Goal: Task Accomplishment & Management: Use online tool/utility

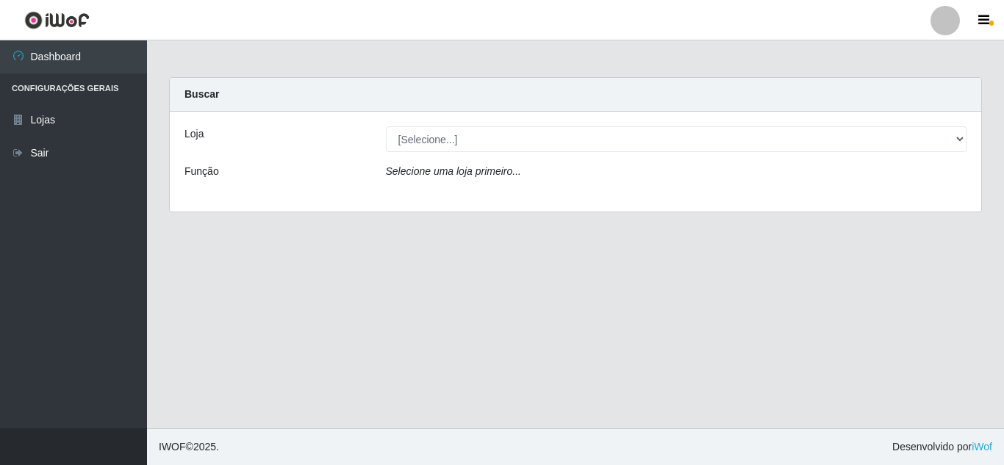
click at [517, 137] on select "[Selecione...] Queiroz [GEOGRAPHIC_DATA] - [GEOGRAPHIC_DATA]" at bounding box center [677, 139] width 582 height 26
select select "462"
click at [386, 126] on select "[Selecione...] Queiroz [GEOGRAPHIC_DATA] - [GEOGRAPHIC_DATA]" at bounding box center [677, 139] width 582 height 26
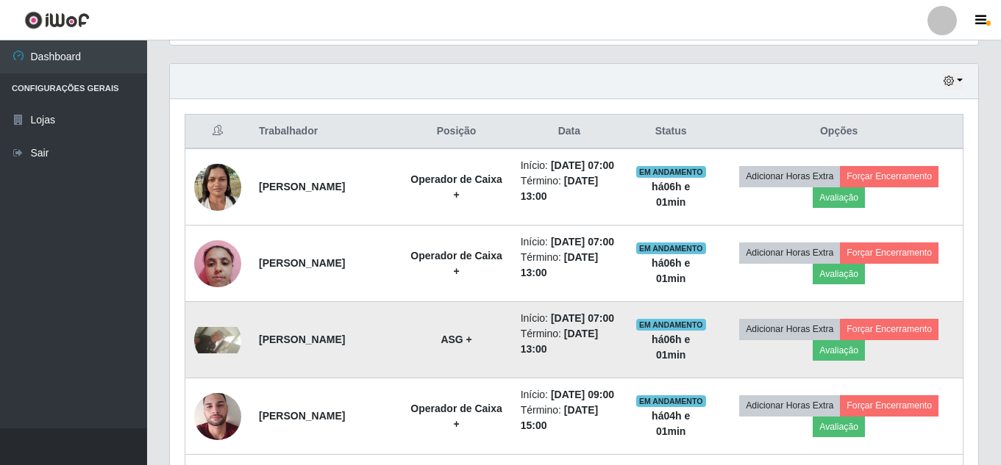
scroll to position [396, 0]
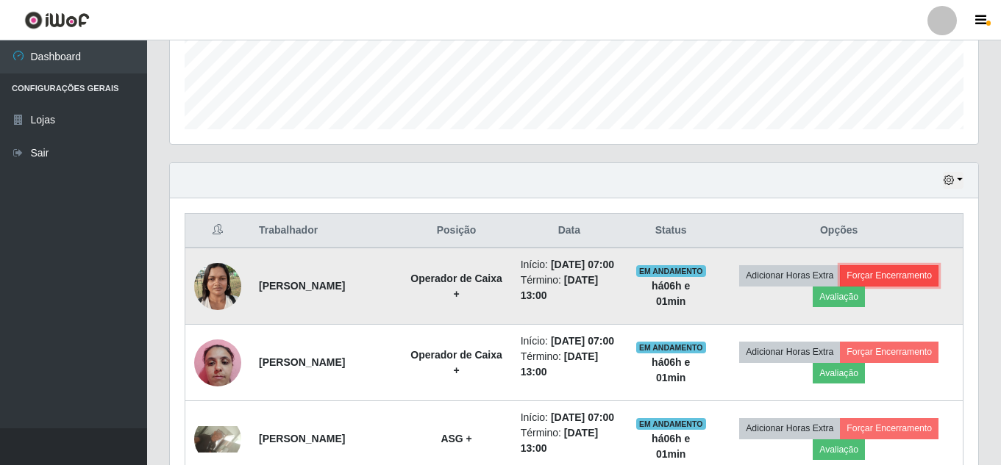
click at [867, 284] on button "Forçar Encerramento" at bounding box center [889, 275] width 99 height 21
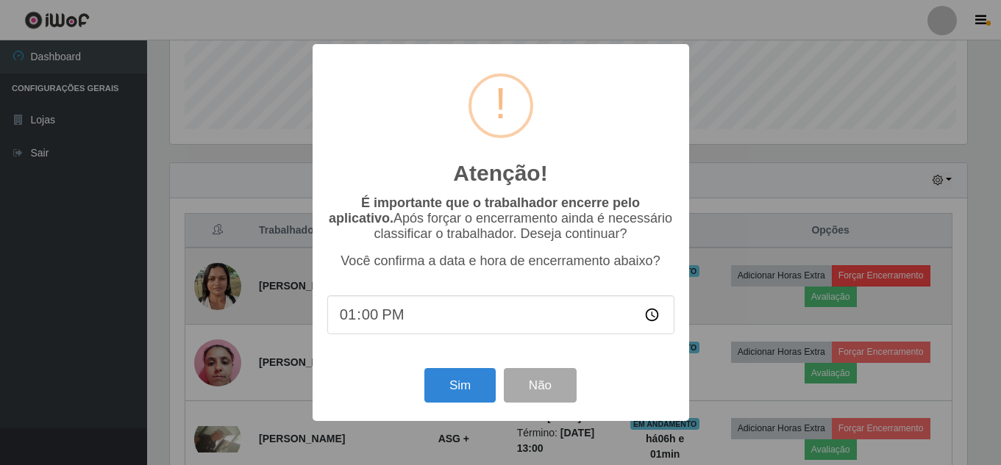
scroll to position [305, 801]
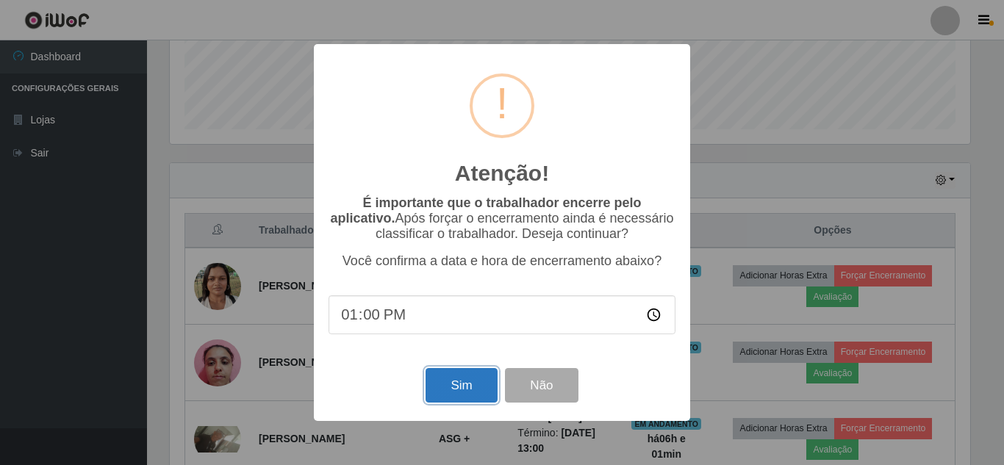
click at [471, 381] on button "Sim" at bounding box center [461, 385] width 71 height 35
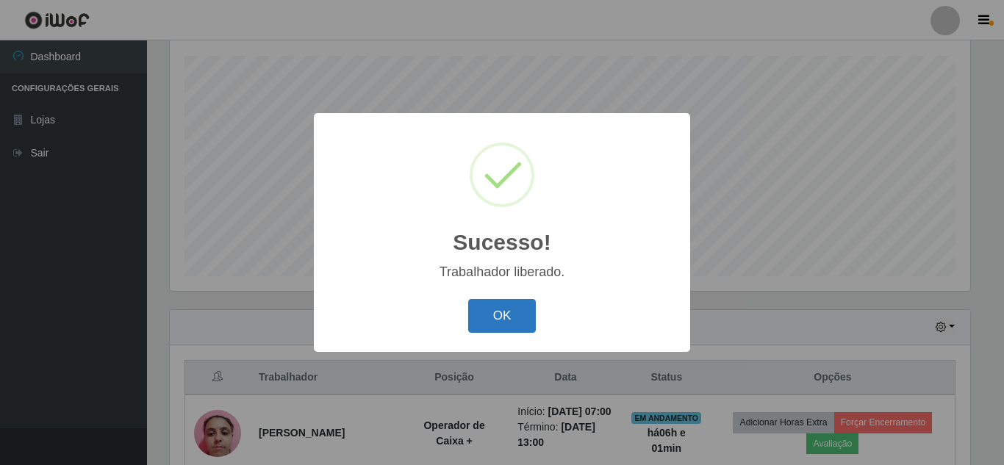
click at [481, 312] on button "OK" at bounding box center [502, 316] width 68 height 35
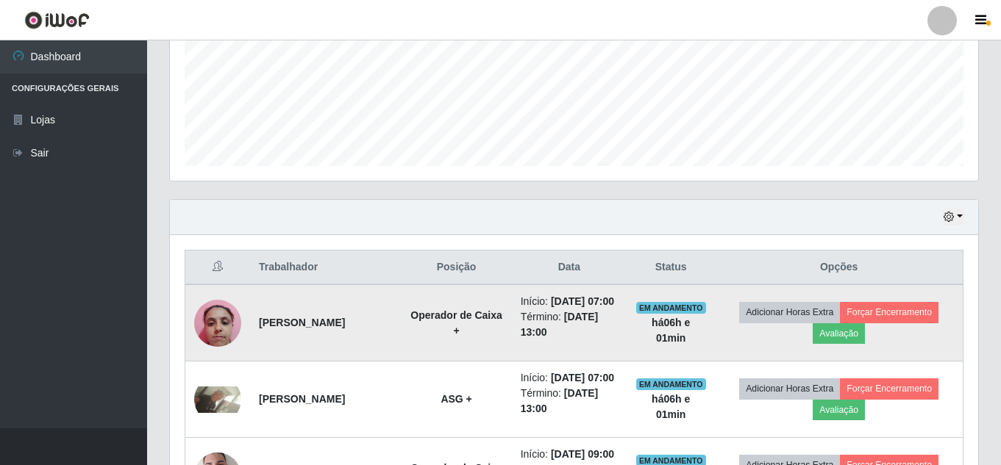
scroll to position [396, 0]
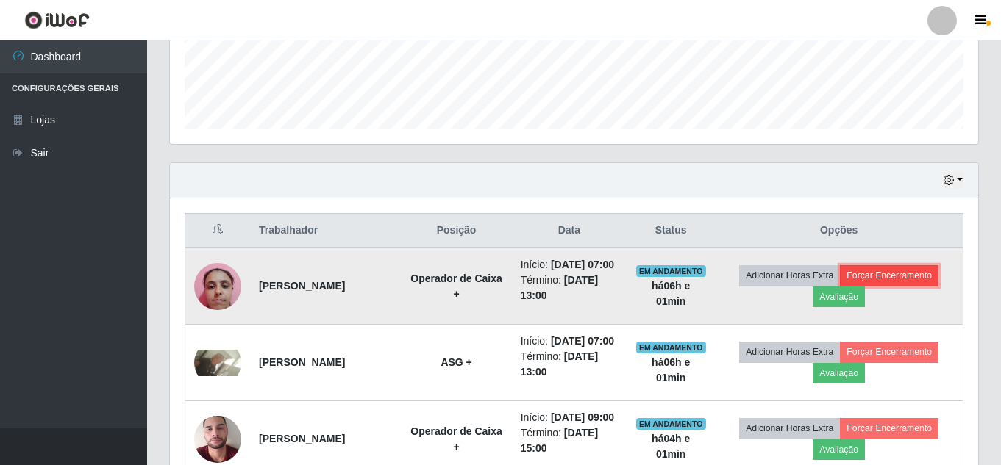
click at [897, 282] on button "Forçar Encerramento" at bounding box center [889, 275] width 99 height 21
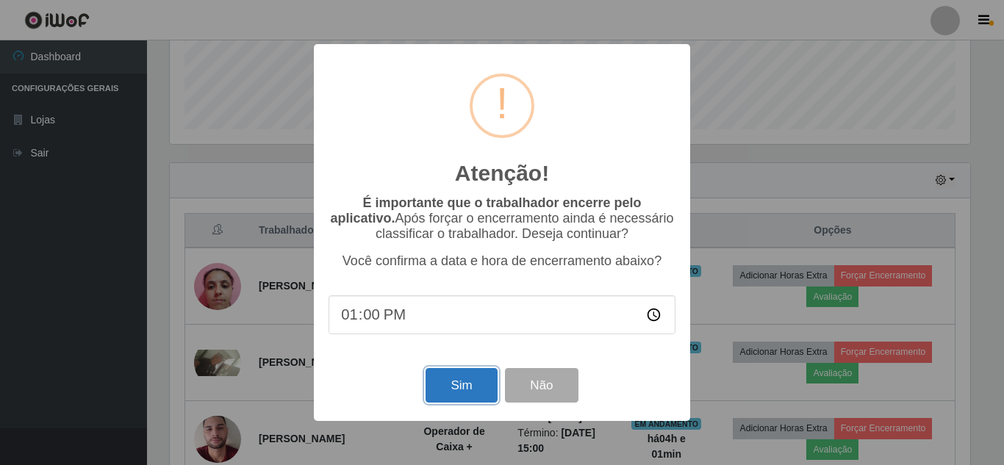
click at [453, 379] on button "Sim" at bounding box center [461, 385] width 71 height 35
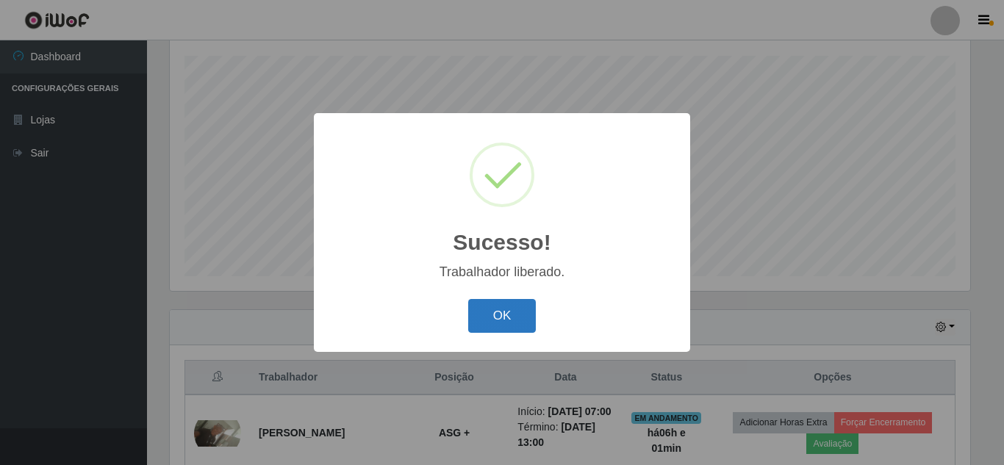
click at [507, 306] on button "OK" at bounding box center [502, 316] width 68 height 35
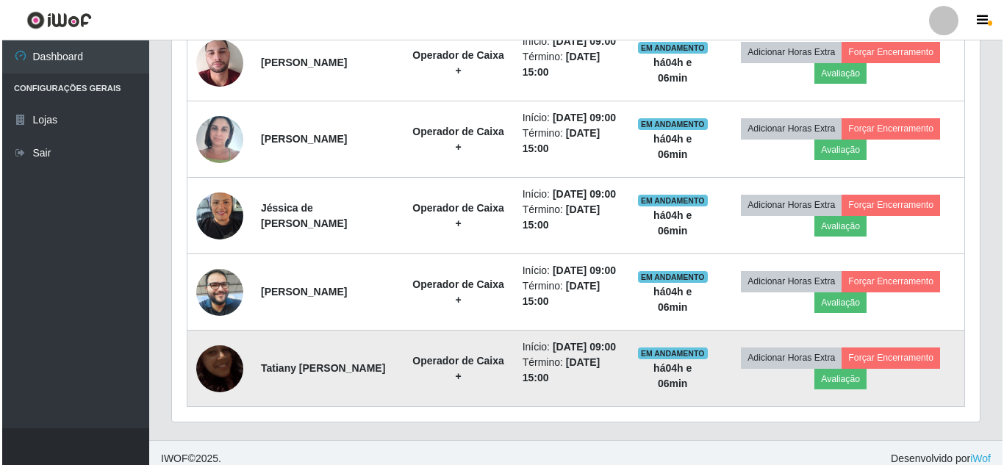
scroll to position [507, 0]
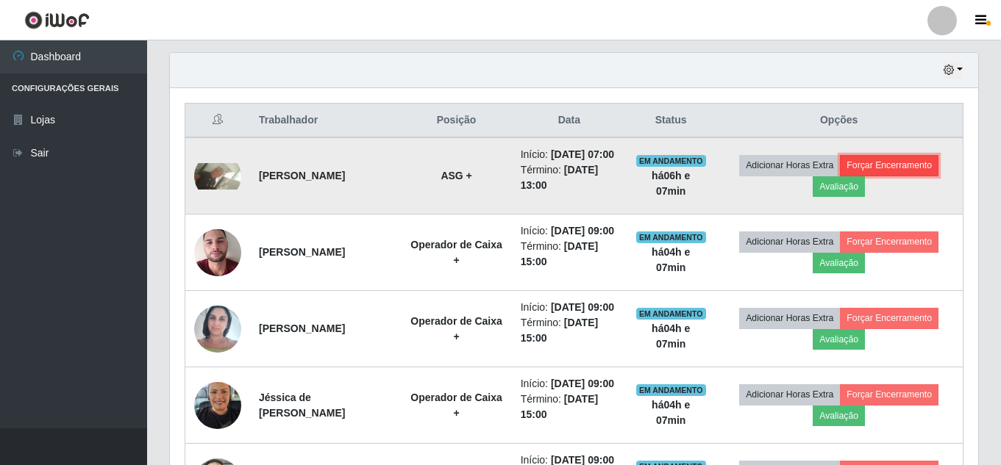
click at [884, 169] on button "Forçar Encerramento" at bounding box center [889, 165] width 99 height 21
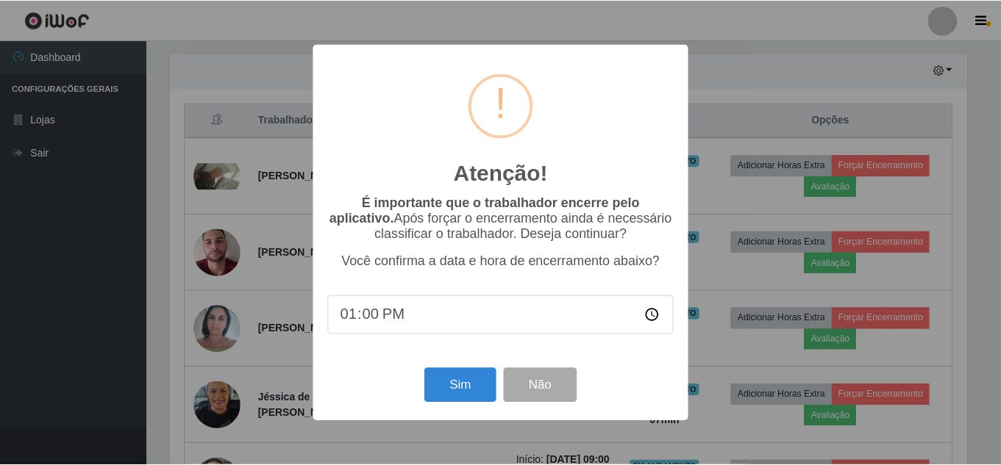
scroll to position [305, 801]
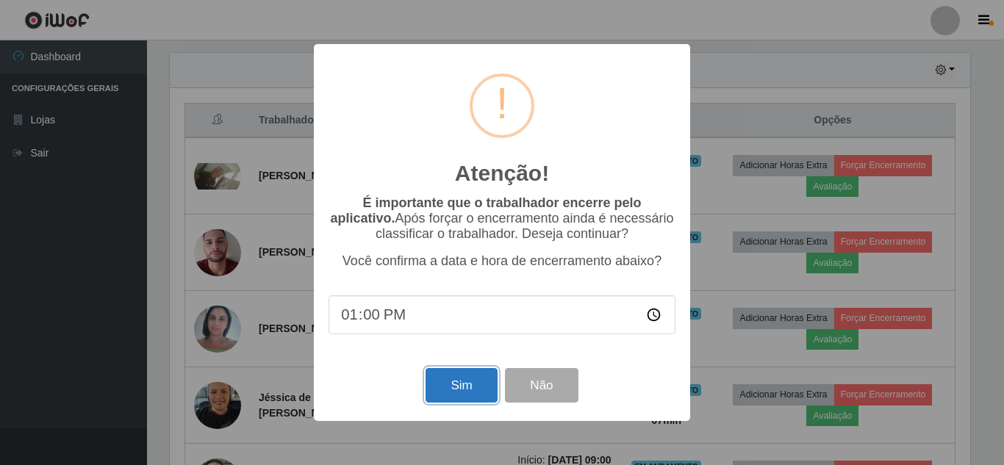
click at [479, 390] on button "Sim" at bounding box center [461, 385] width 71 height 35
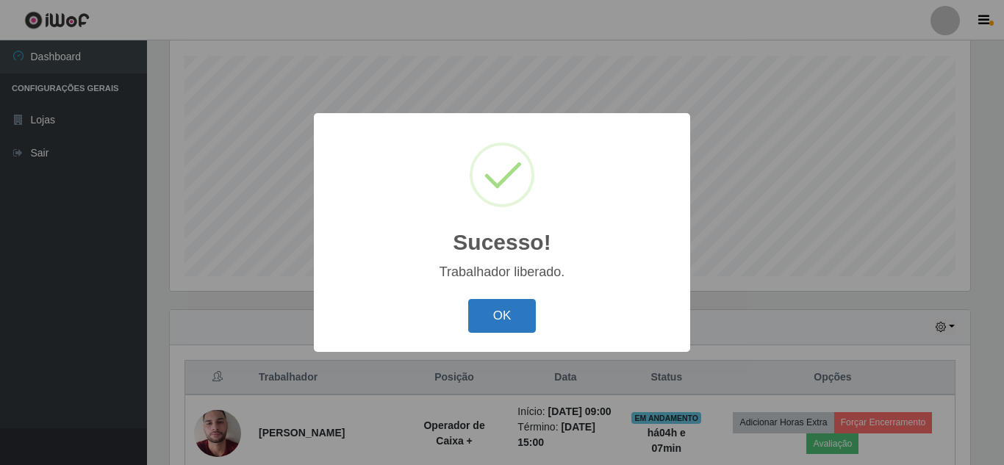
click at [507, 321] on button "OK" at bounding box center [502, 316] width 68 height 35
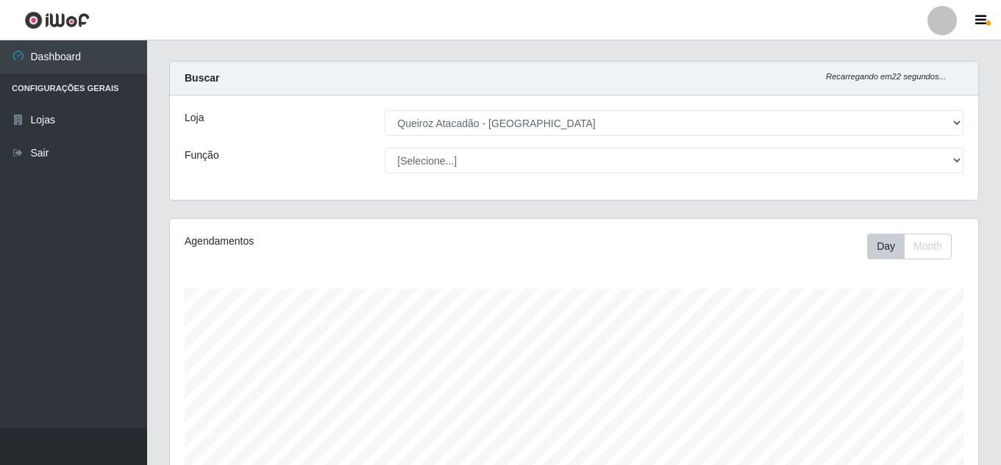
scroll to position [0, 0]
